Goal: Find specific page/section: Locate a particular part of the current website

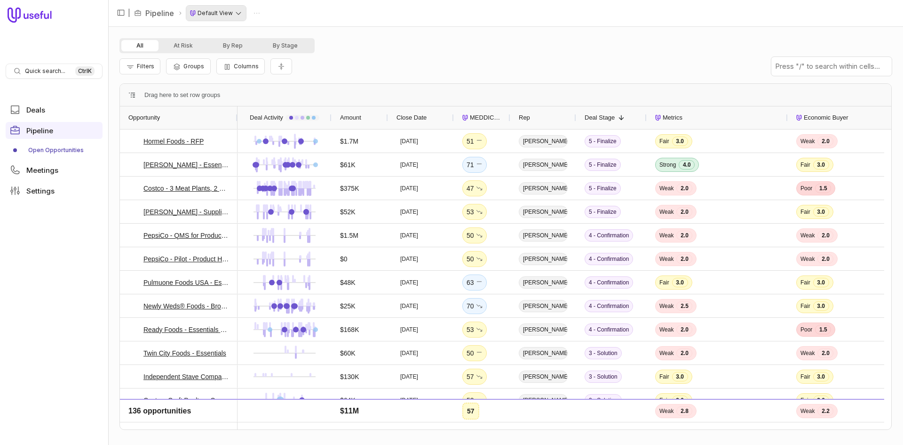
click at [231, 16] on html "Quick search... Ctrl K Deals Pipeline Open Opportunities Meetings Settings | Pi…" at bounding box center [451, 222] width 903 height 445
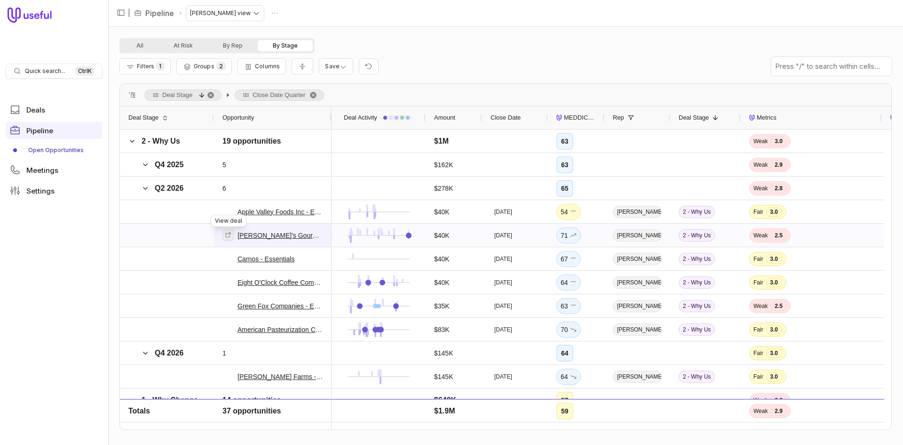
click at [231, 235] on icon at bounding box center [228, 234] width 7 height 7
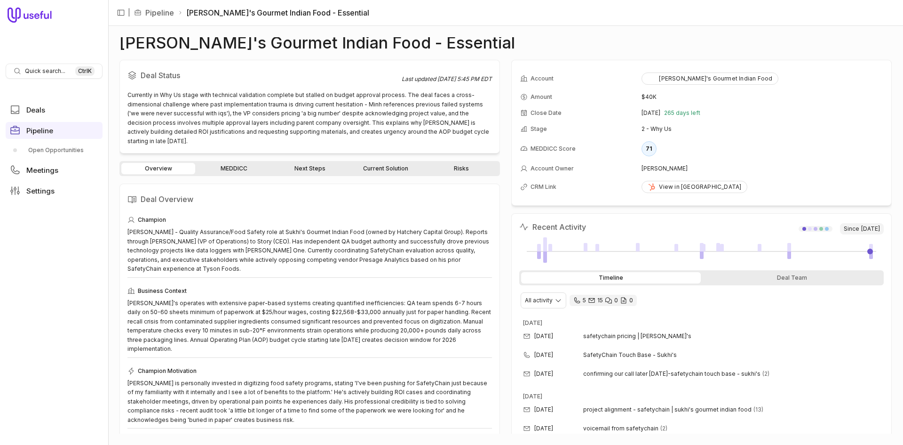
click at [230, 163] on link "MEDDICC" at bounding box center [234, 168] width 74 height 11
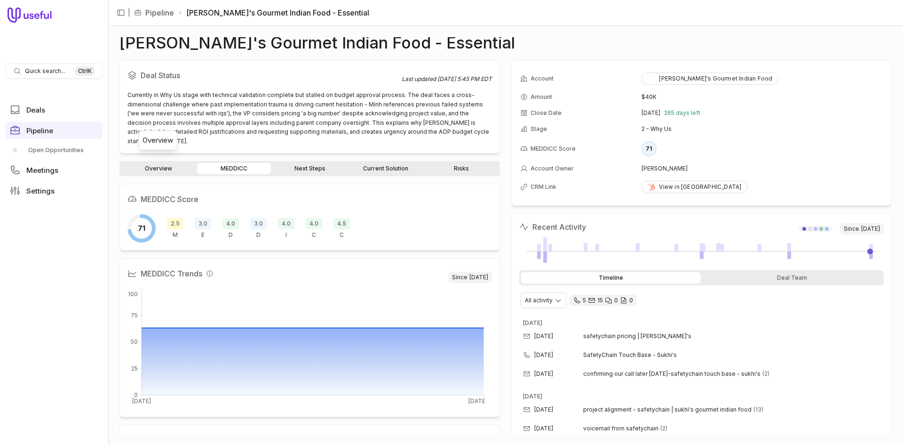
click at [160, 163] on link "Overview" at bounding box center [158, 168] width 74 height 11
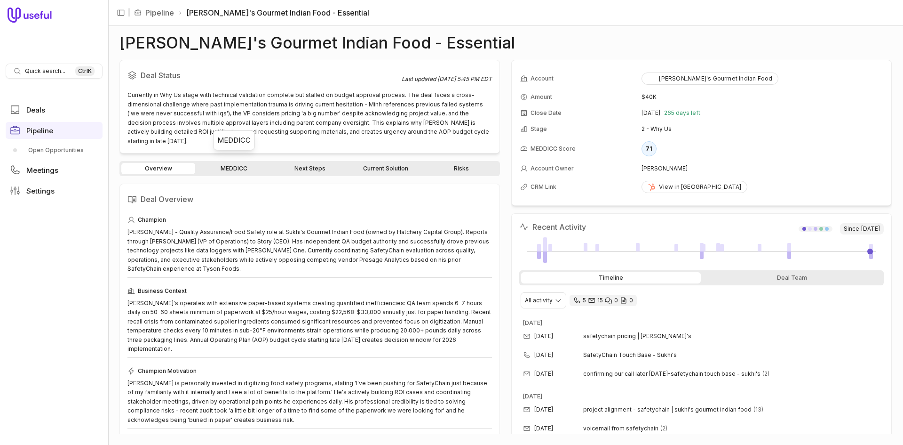
click at [241, 163] on link "MEDDICC" at bounding box center [234, 168] width 74 height 11
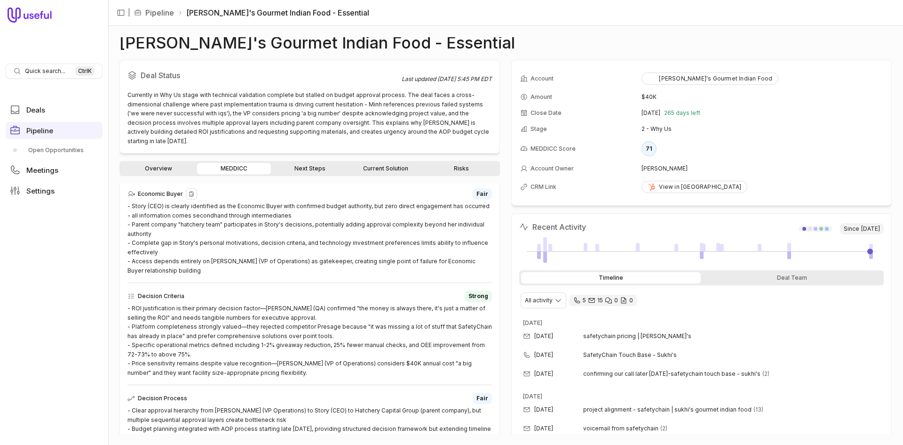
scroll to position [423, 0]
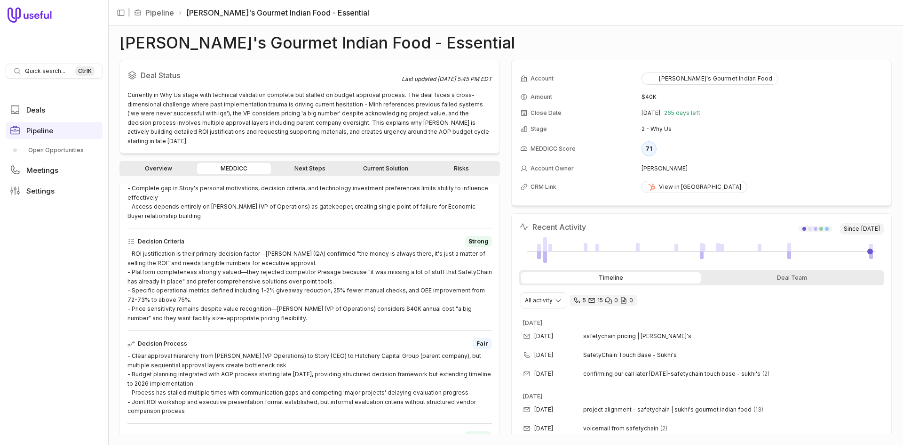
click at [319, 163] on link "Next Steps" at bounding box center [310, 168] width 74 height 11
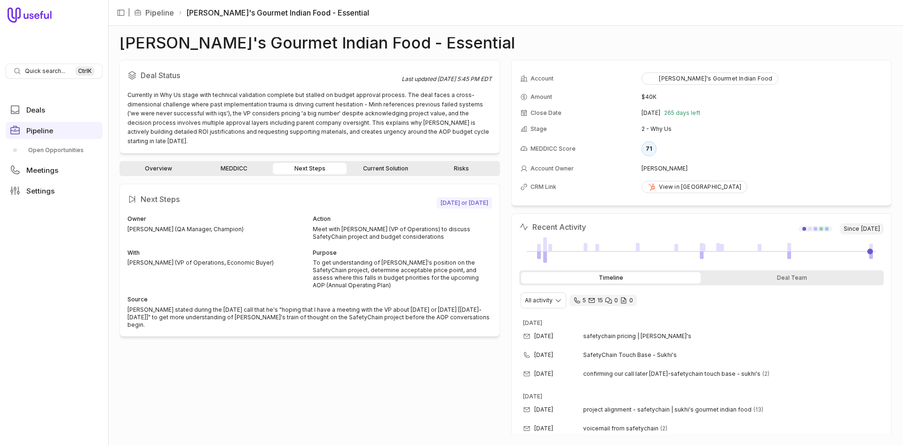
click at [161, 163] on link "Overview" at bounding box center [158, 168] width 74 height 11
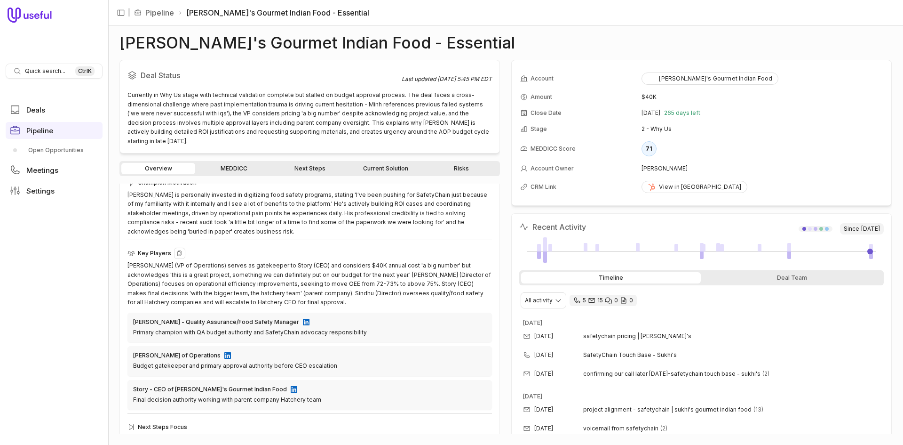
scroll to position [206, 0]
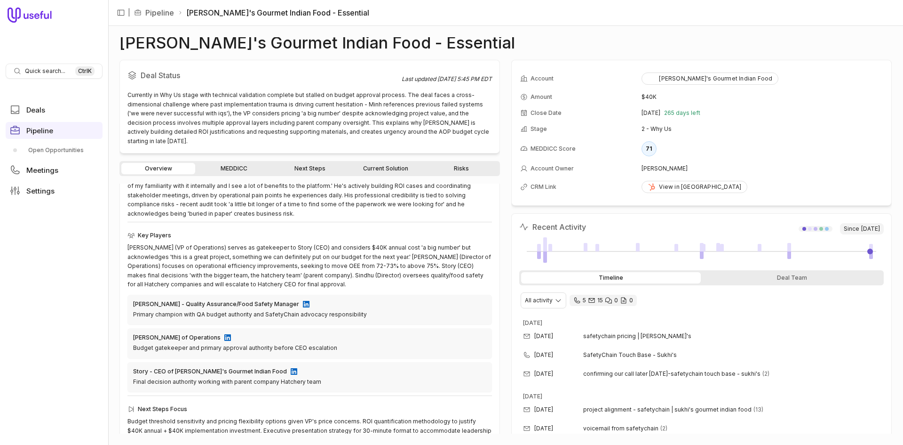
click at [253, 163] on link "MEDDICC" at bounding box center [234, 168] width 74 height 11
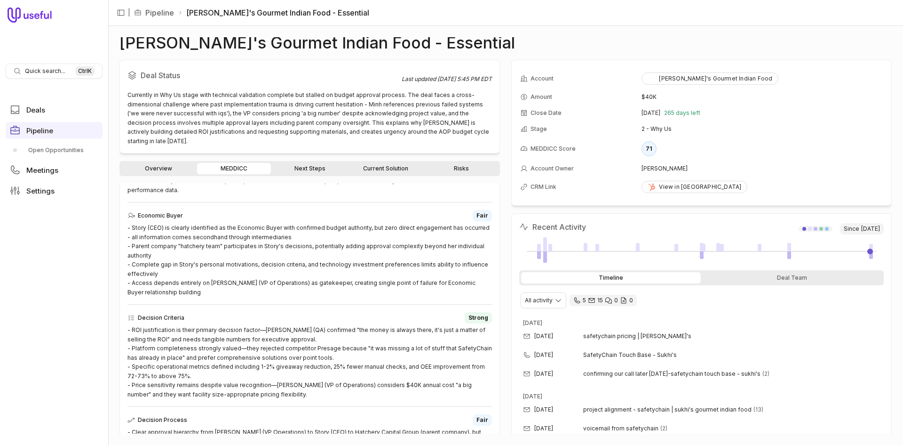
scroll to position [394, 0]
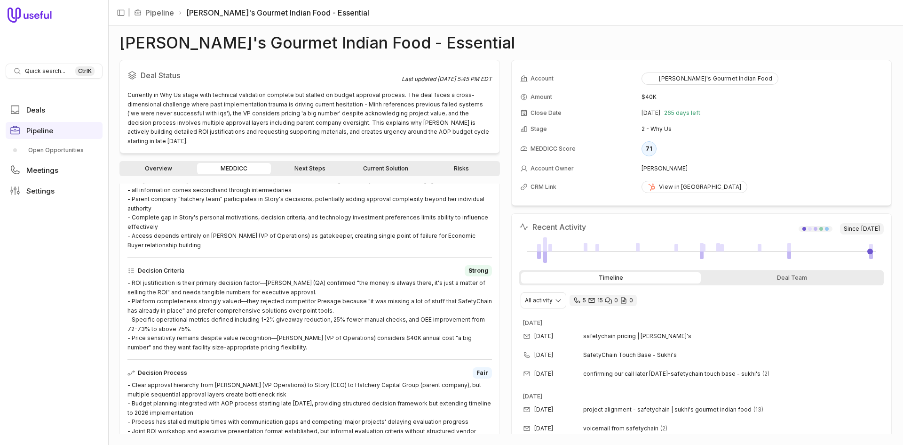
click at [454, 163] on link "Risks" at bounding box center [461, 168] width 74 height 11
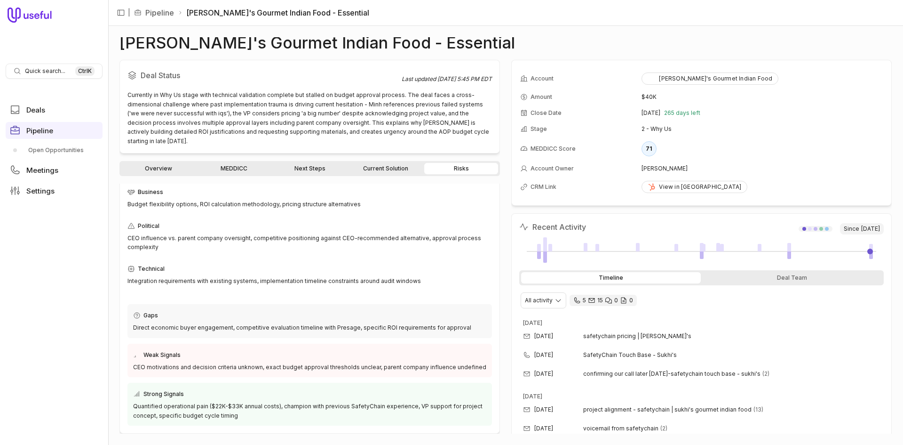
scroll to position [18, 0]
